Goal: Task Accomplishment & Management: Manage account settings

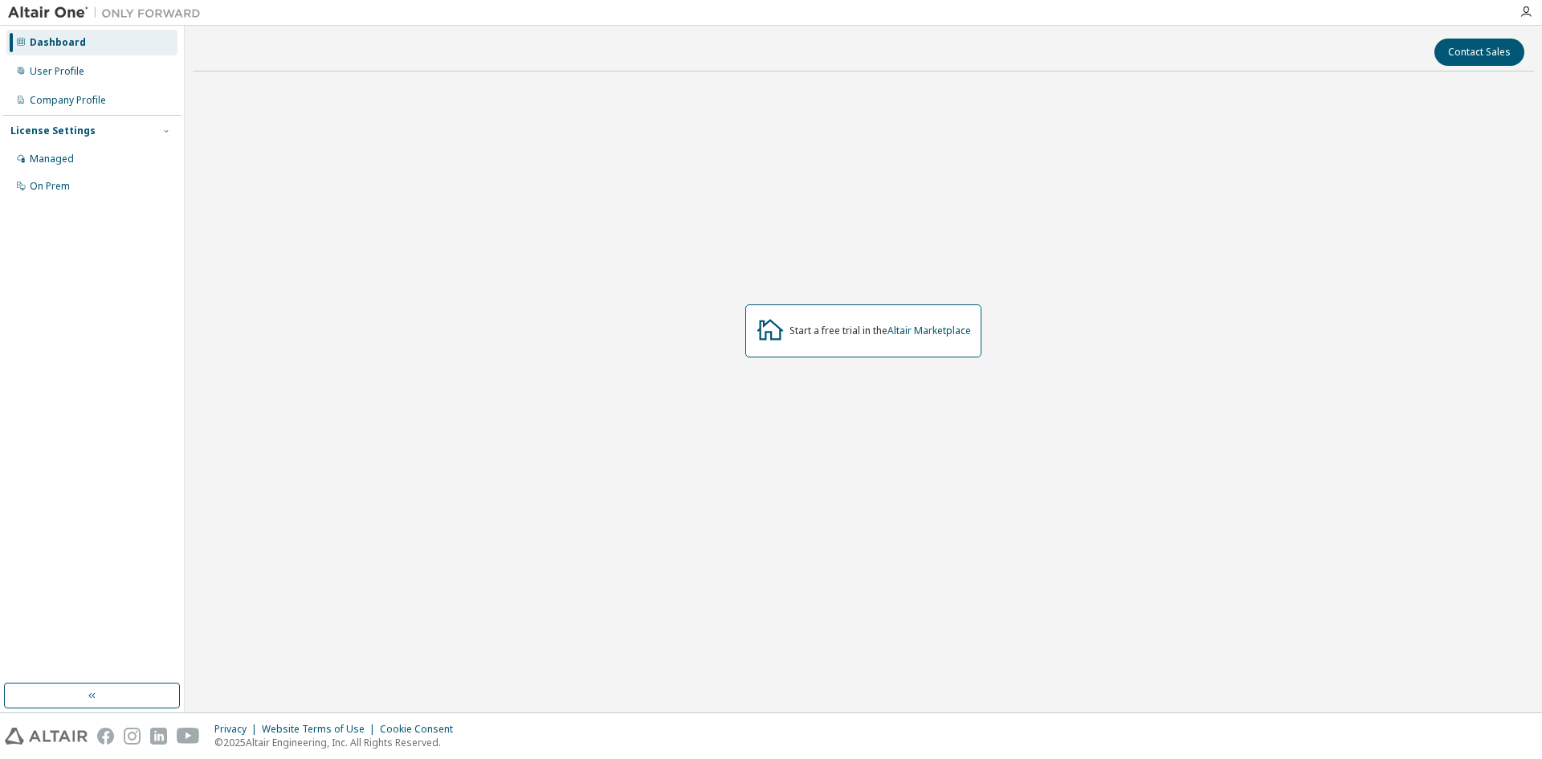
click at [168, 131] on icon "button" at bounding box center [166, 131] width 4 height 2
click at [72, 130] on div "License Settings" at bounding box center [52, 130] width 85 height 13
click at [74, 166] on div "Managed" at bounding box center [91, 159] width 171 height 26
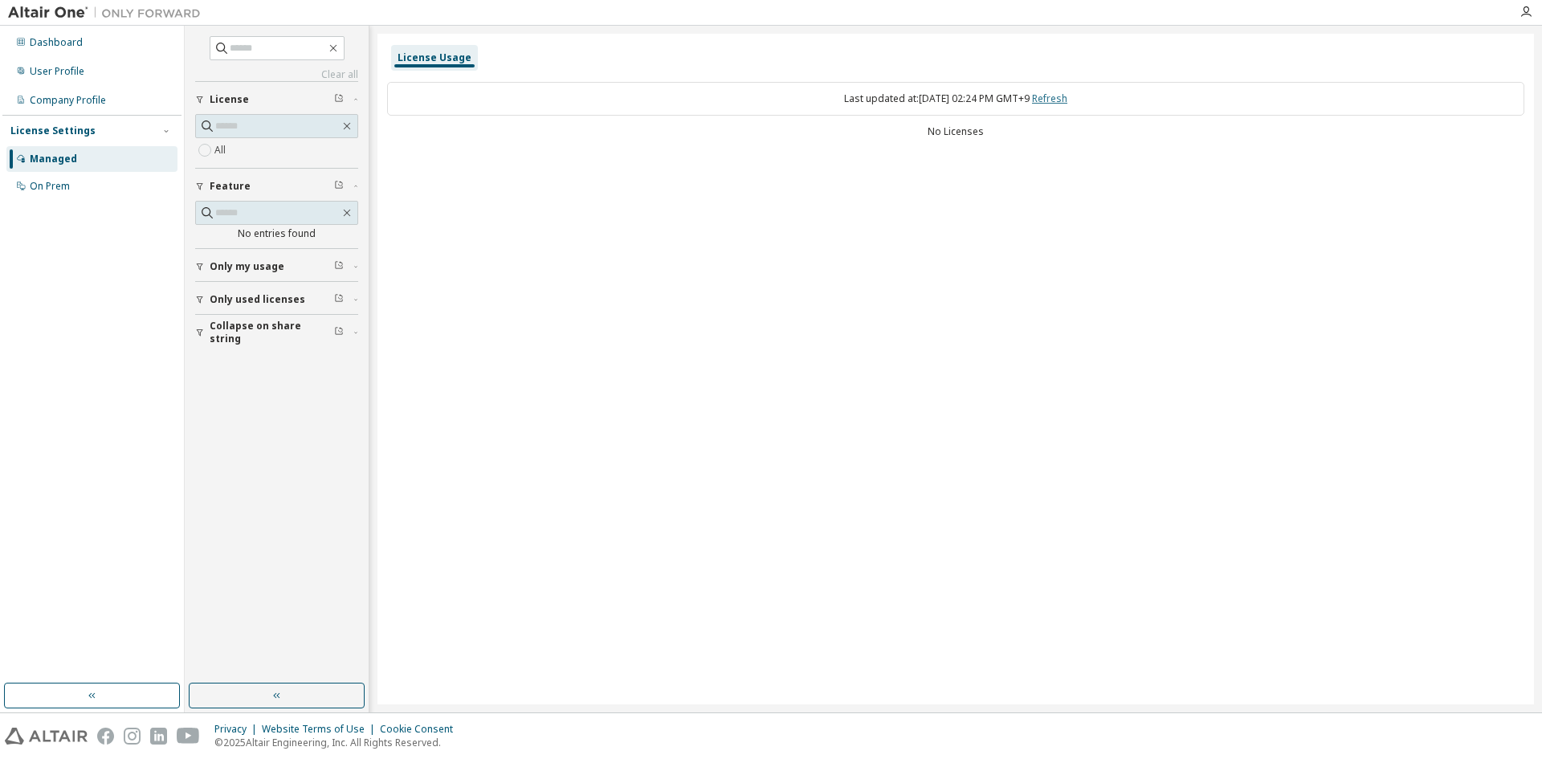
click at [1066, 101] on link "Refresh" at bounding box center [1049, 99] width 35 height 14
click at [316, 265] on div "Only my usage" at bounding box center [282, 266] width 144 height 13
click at [269, 349] on span "Only used licenses" at bounding box center [258, 346] width 96 height 13
click at [259, 430] on span "Collapse on share string" at bounding box center [272, 426] width 124 height 26
click at [50, 192] on div "On Prem" at bounding box center [50, 186] width 40 height 13
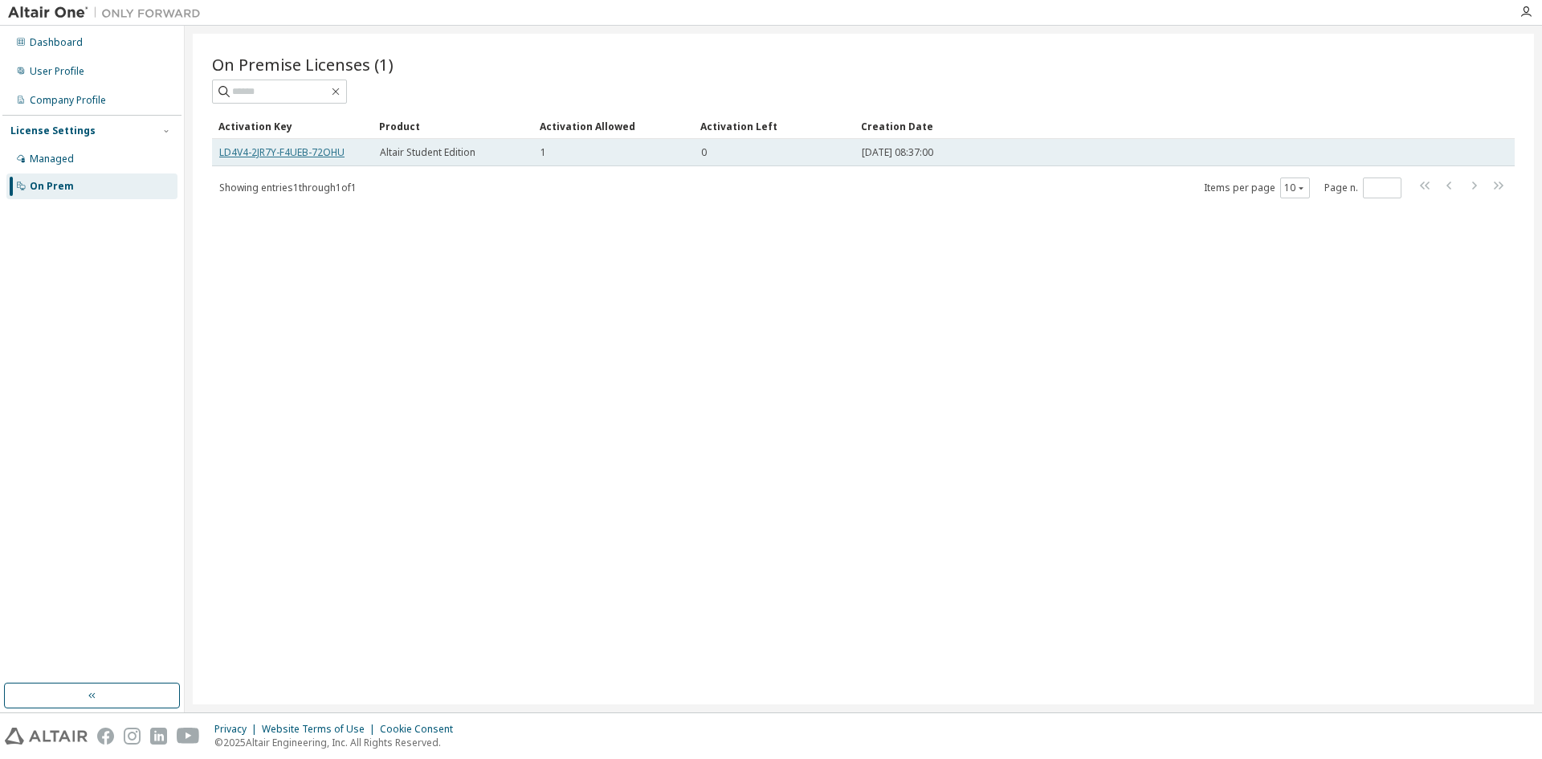
click at [336, 152] on link "LD4V4-2JR7Y-F4UEB-72OHU" at bounding box center [281, 152] width 125 height 14
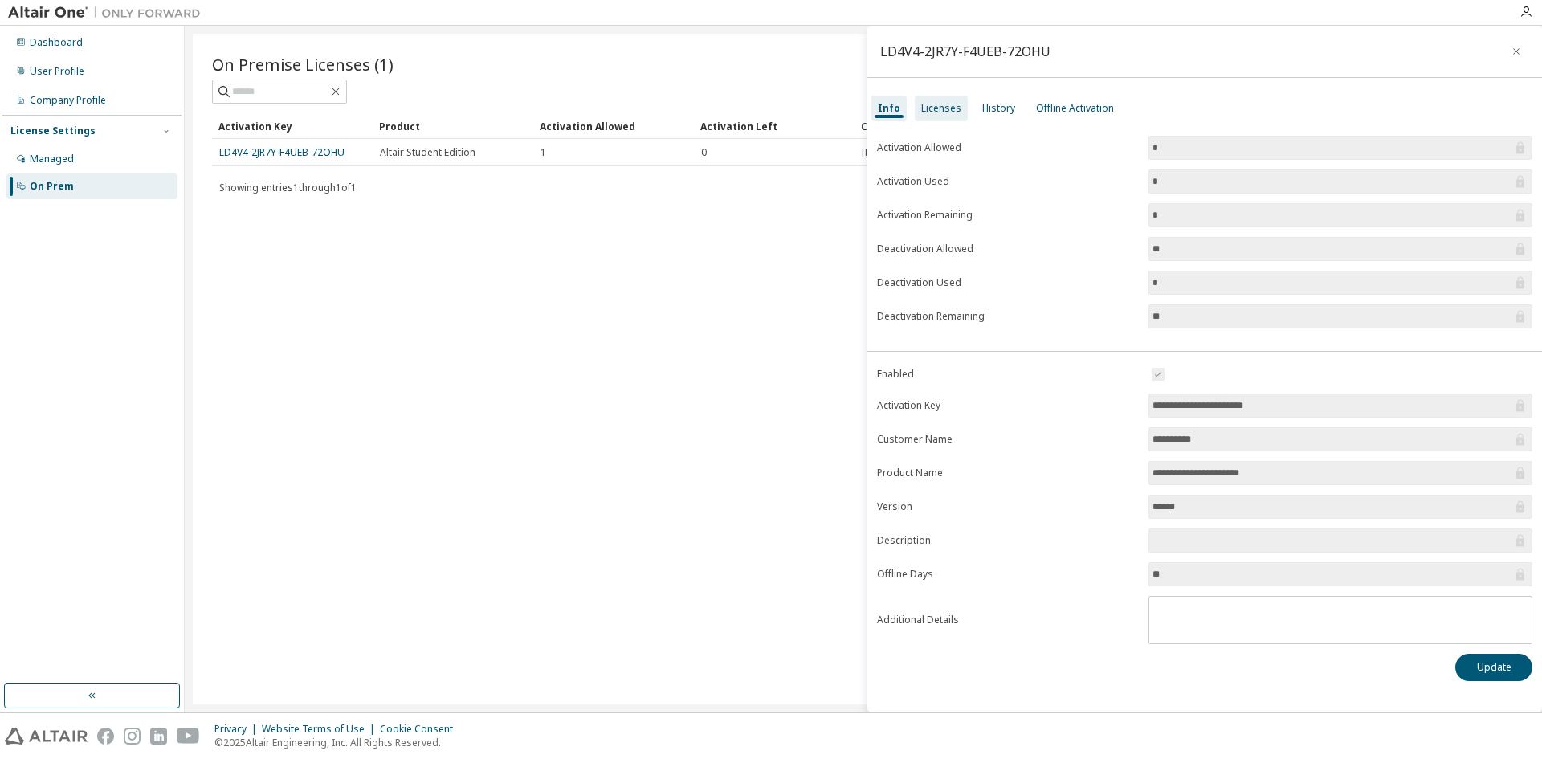
click at [936, 117] on div "Licenses" at bounding box center [941, 109] width 53 height 26
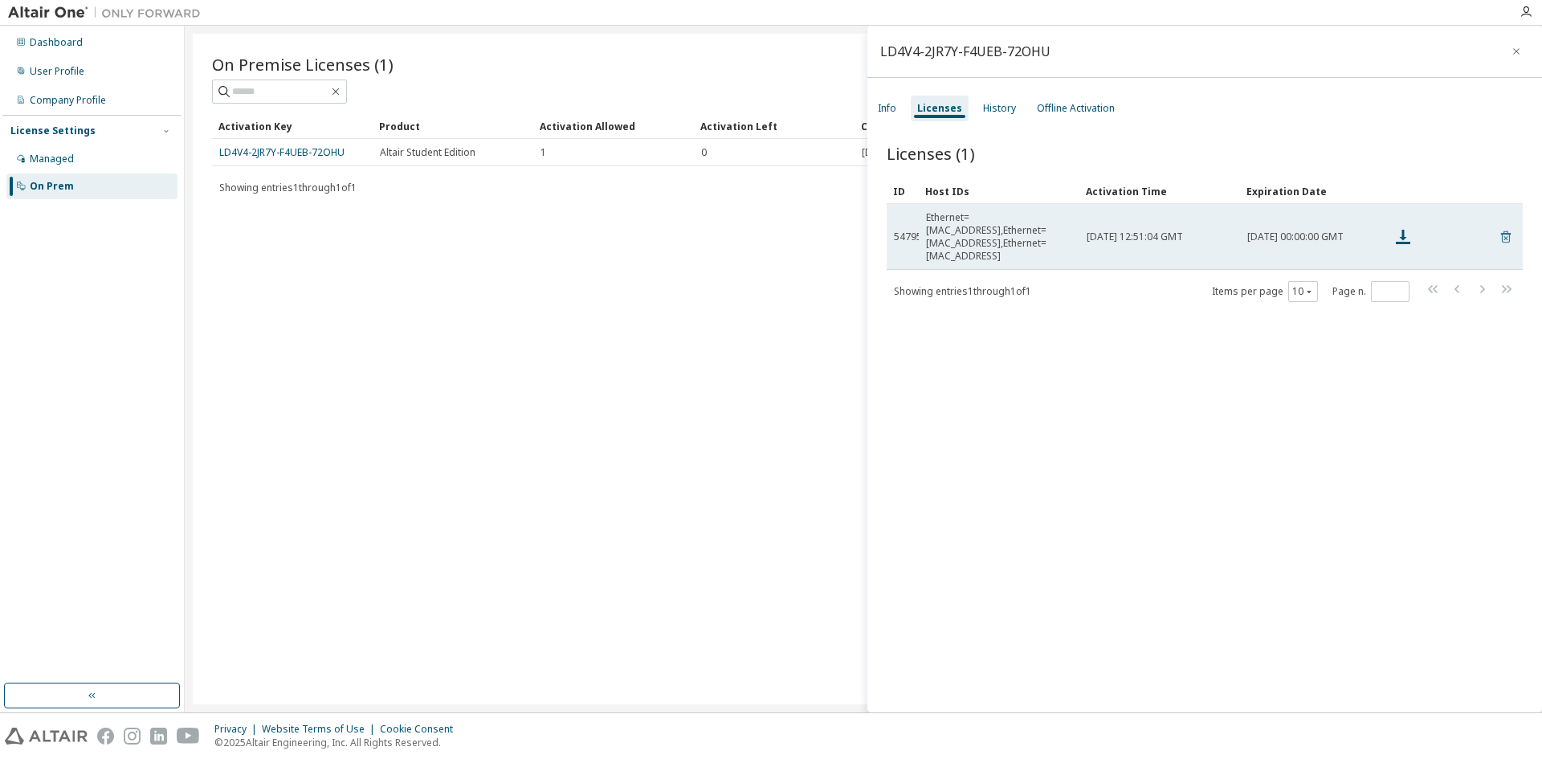
click at [1501, 231] on icon at bounding box center [1506, 237] width 10 height 12
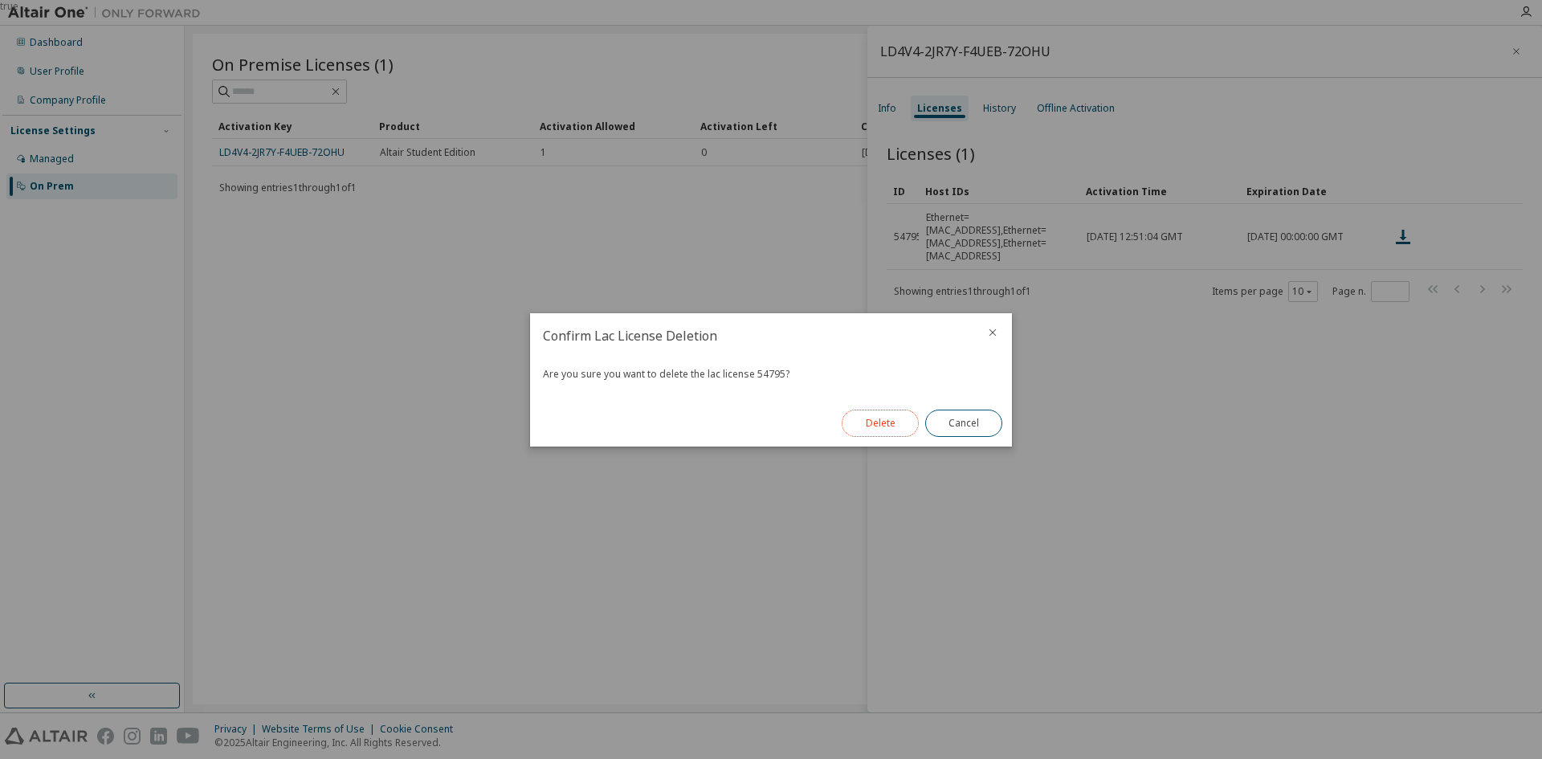
click at [890, 413] on button "Delete" at bounding box center [880, 423] width 77 height 27
click at [977, 422] on button "Close" at bounding box center [963, 423] width 77 height 27
